Goal: Task Accomplishment & Management: Manage account settings

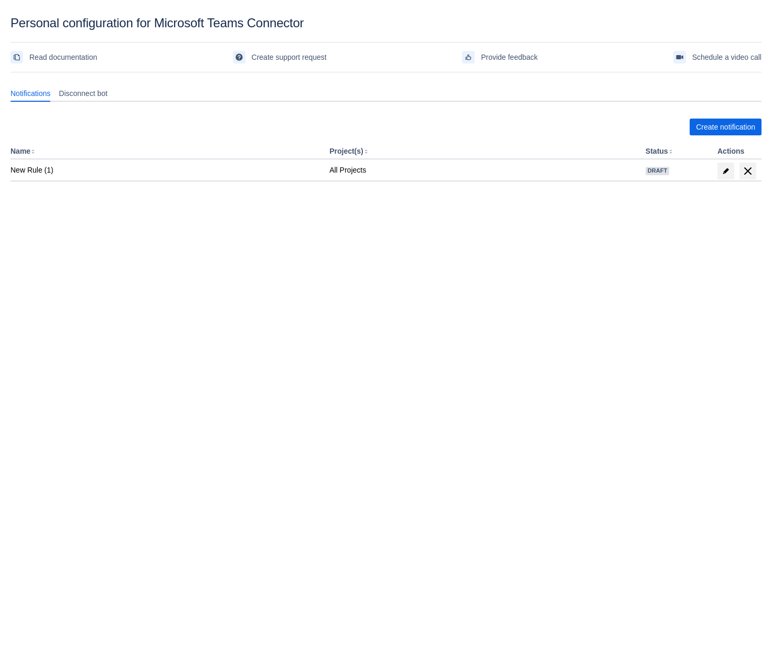
click at [294, 364] on body "Personal configuration for Microsoft Teams Connector Read documentation Create …" at bounding box center [386, 346] width 772 height 660
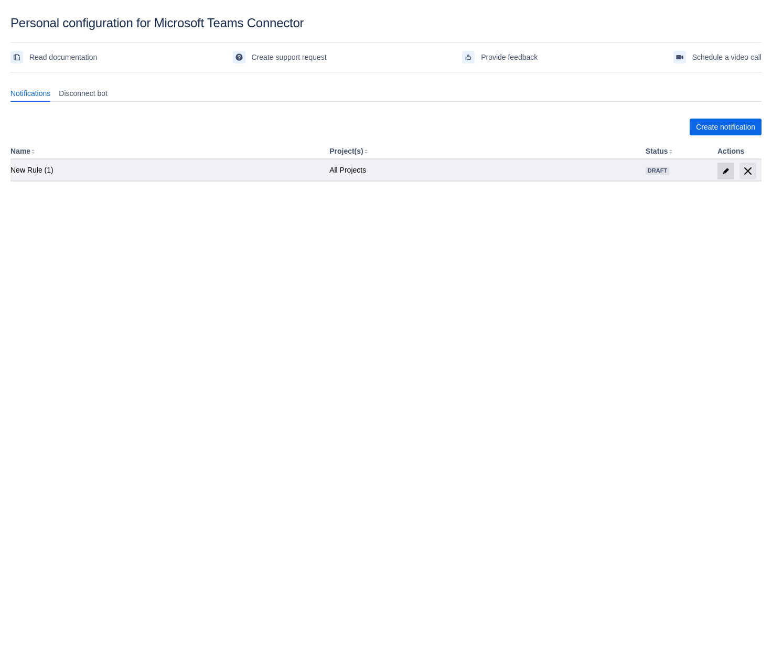
click at [722, 169] on span "edit" at bounding box center [726, 171] width 8 height 8
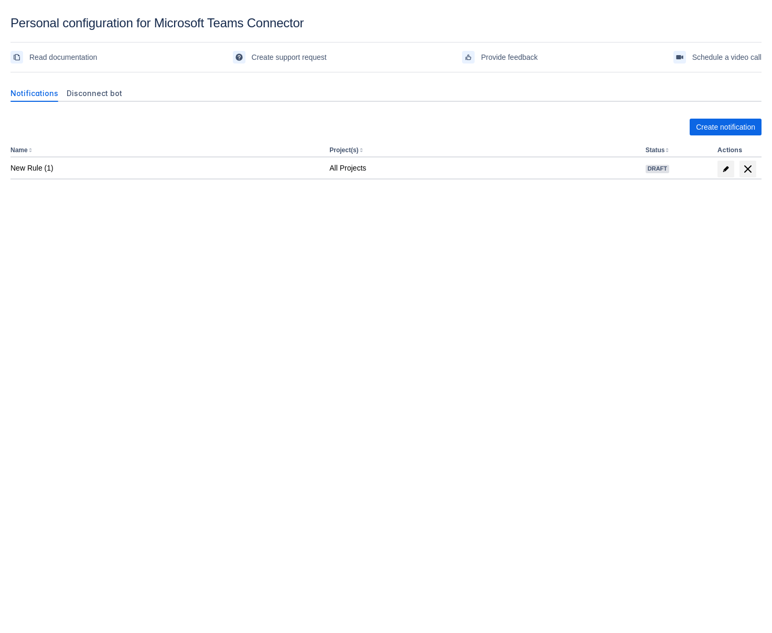
click at [546, 349] on body "Personal configuration for Microsoft Teams Connector Read documentation Create …" at bounding box center [386, 332] width 772 height 633
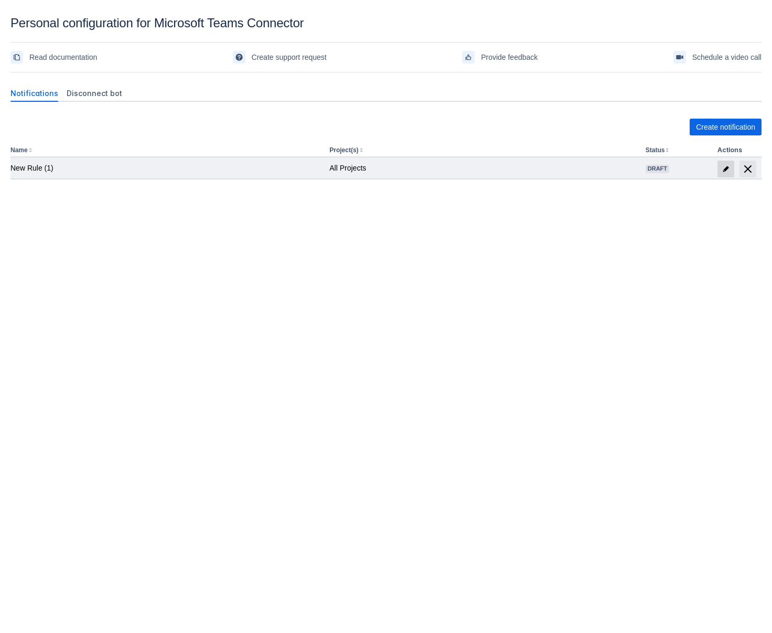
click at [722, 172] on span "edit" at bounding box center [726, 169] width 8 height 8
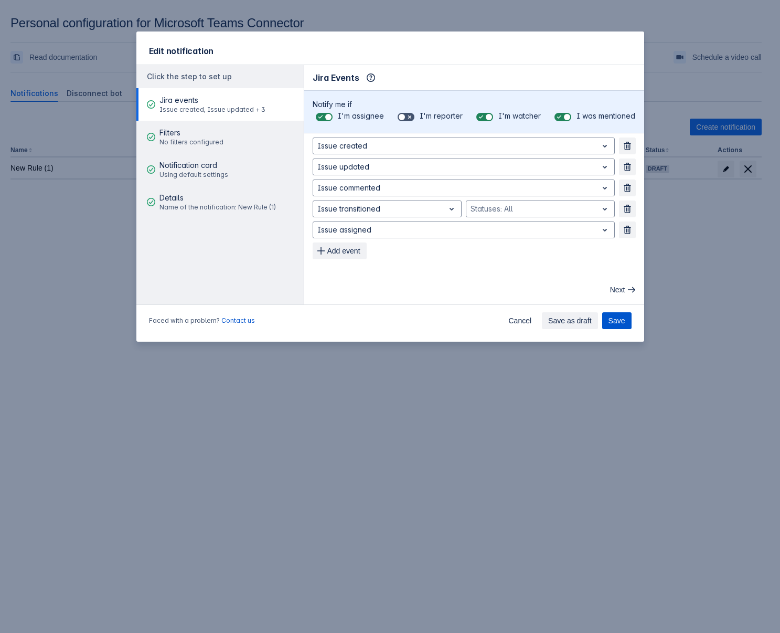
click at [615, 323] on span "Save" at bounding box center [616, 320] width 17 height 17
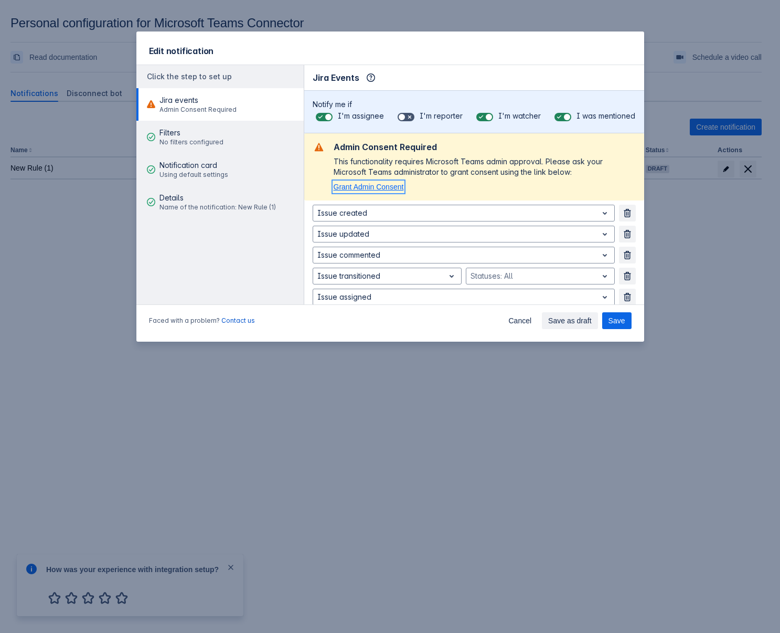
click at [360, 186] on span "Grant Admin Consent" at bounding box center [369, 187] width 70 height 8
click at [507, 43] on div "Edit notification" at bounding box center [390, 48] width 508 height 34
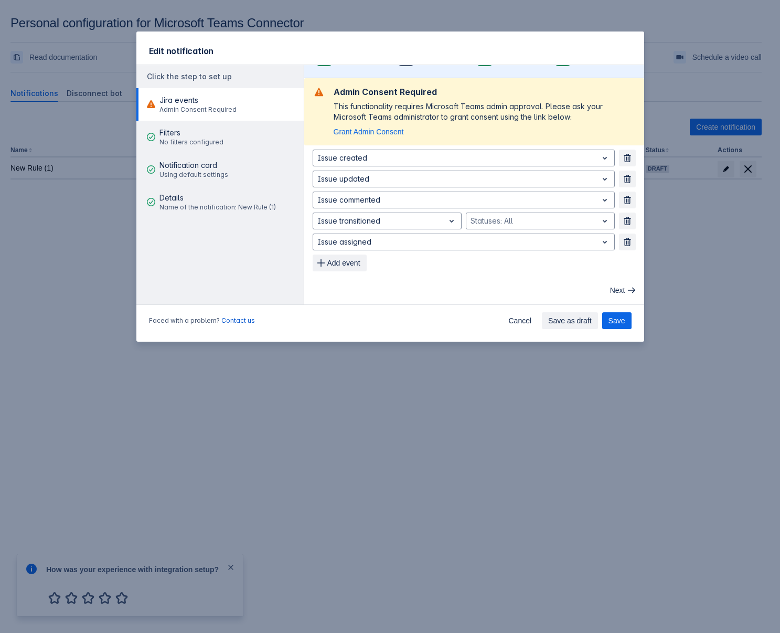
scroll to position [56, 0]
click at [332, 320] on div "Faced with a problem? Contact us Cancel Save as draft Save" at bounding box center [390, 323] width 508 height 38
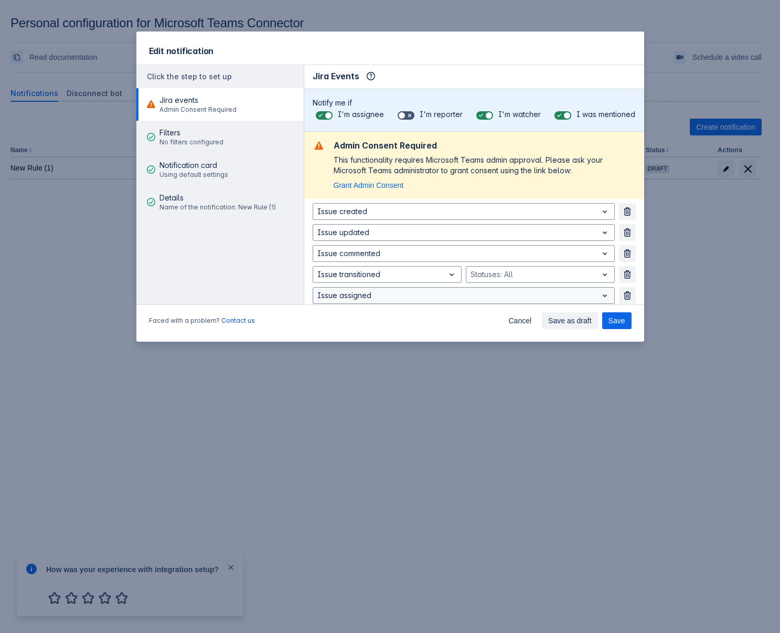
scroll to position [0, 0]
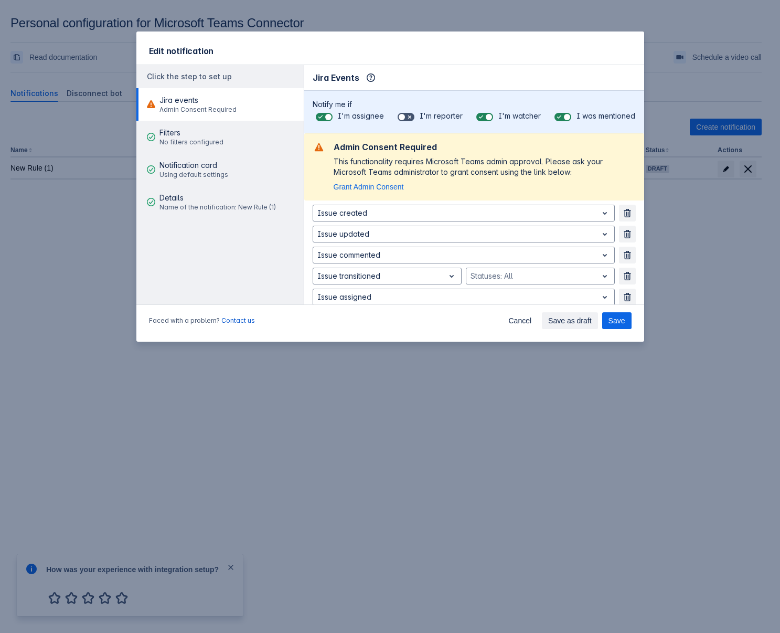
click at [497, 42] on div "Edit notification" at bounding box center [390, 48] width 508 height 34
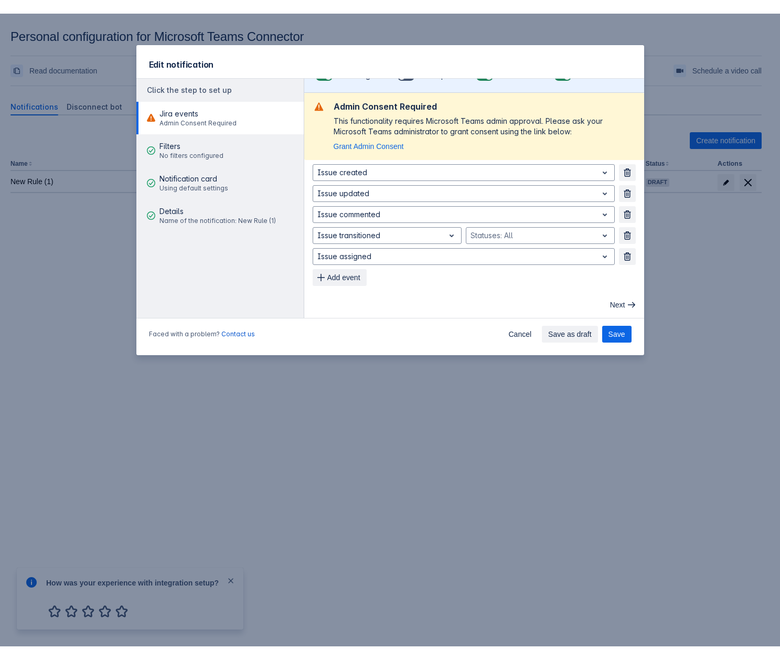
scroll to position [56, 0]
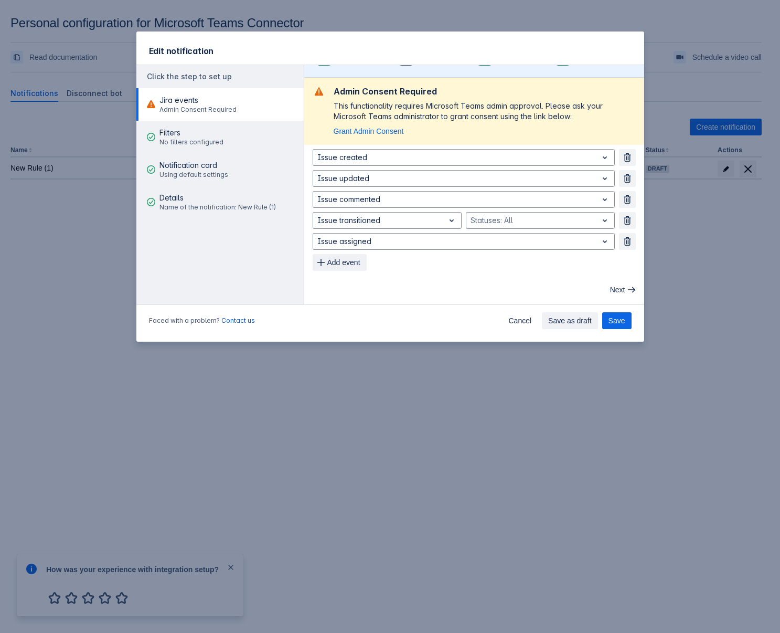
click at [532, 263] on div "Issue created Remove Issue updated Remove Issue commented Remove Issue transiti…" at bounding box center [474, 210] width 323 height 122
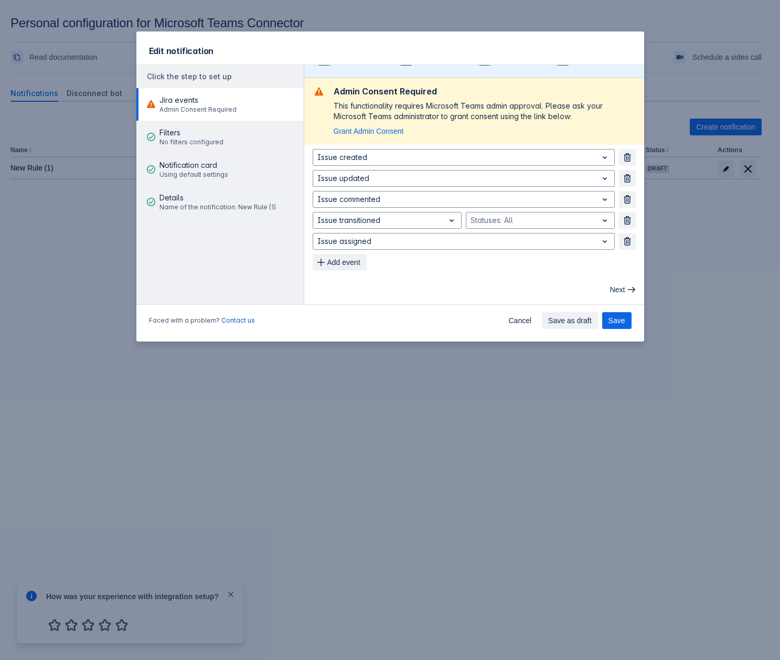
click at [383, 46] on div "Edit notification" at bounding box center [390, 48] width 508 height 34
click at [501, 34] on div "Edit notification" at bounding box center [390, 48] width 508 height 34
click at [629, 323] on button "Save" at bounding box center [616, 320] width 29 height 17
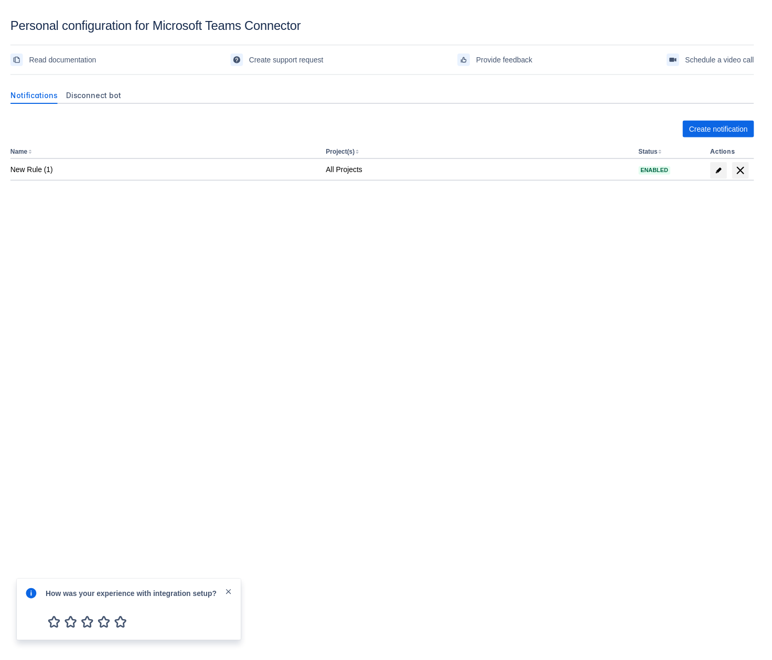
scroll to position [16, 0]
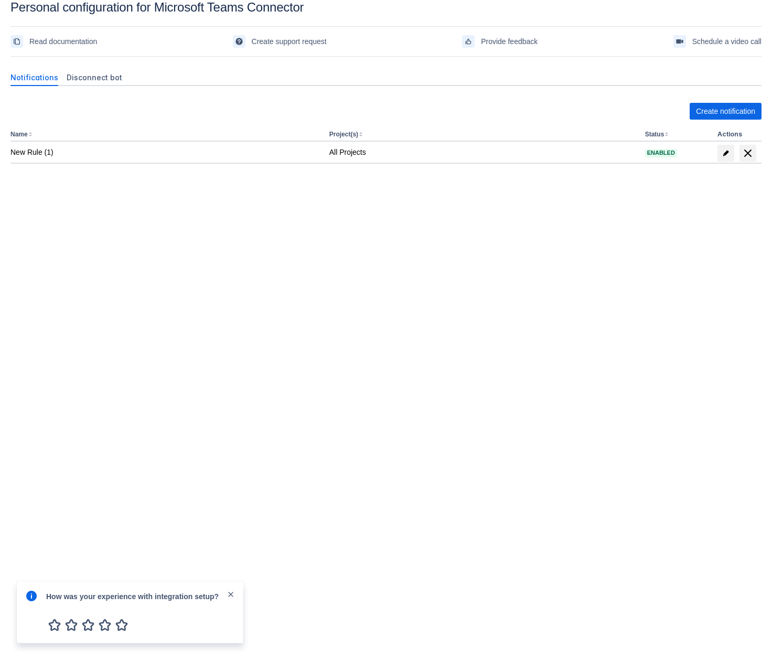
click at [270, 270] on body "Personal configuration for Microsoft Teams Connector Read documentation Create …" at bounding box center [386, 330] width 772 height 660
